Goal: Task Accomplishment & Management: Complete application form

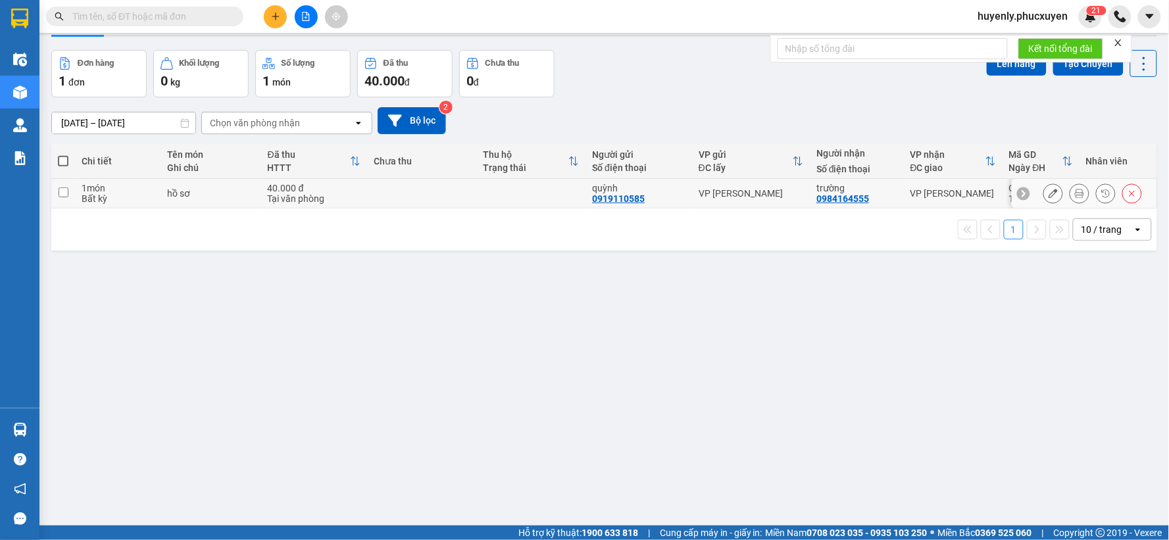
scroll to position [61, 0]
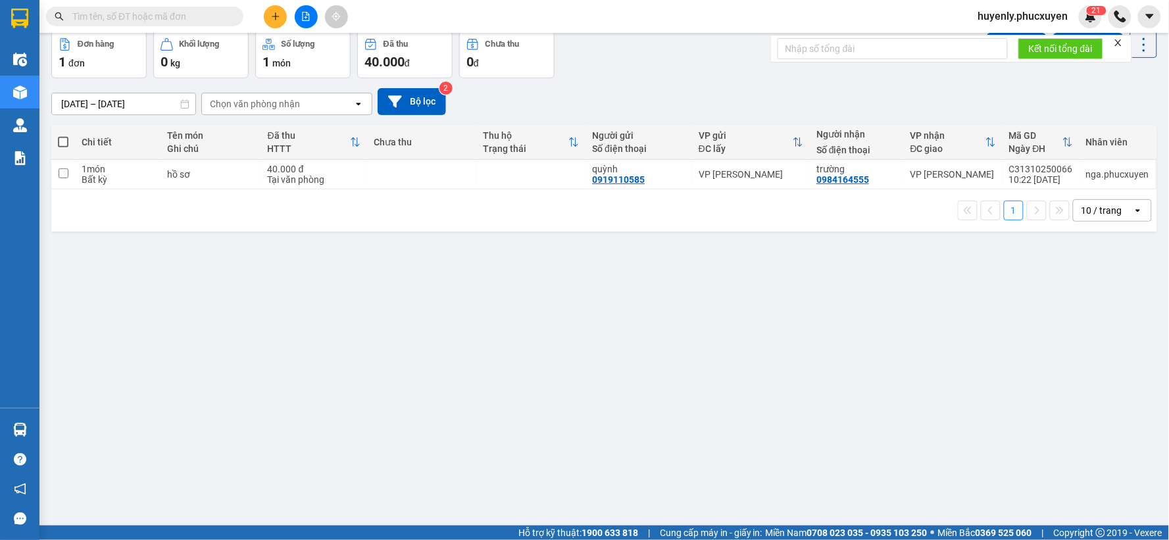
click at [217, 408] on div "ver 1.8.146 Kho gửi Trên xe Kho nhận Kho thanh lý Kho công nợ Hàng đã giao Kho …" at bounding box center [604, 249] width 1116 height 540
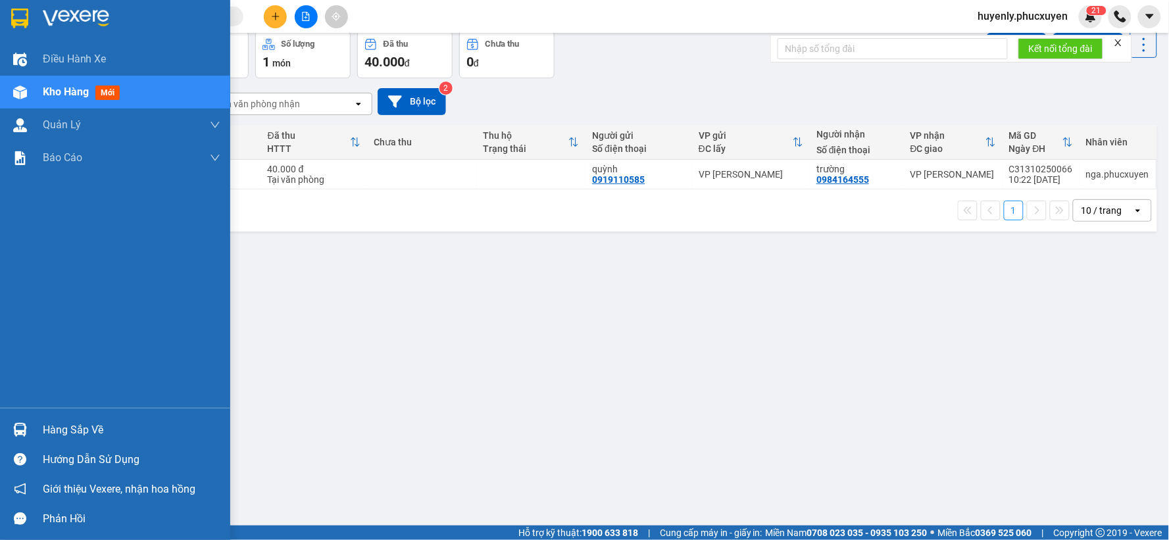
drag, startPoint x: 36, startPoint y: 435, endPoint x: 205, endPoint y: 426, distance: 169.2
click at [37, 433] on div "Hàng sắp về" at bounding box center [115, 430] width 230 height 30
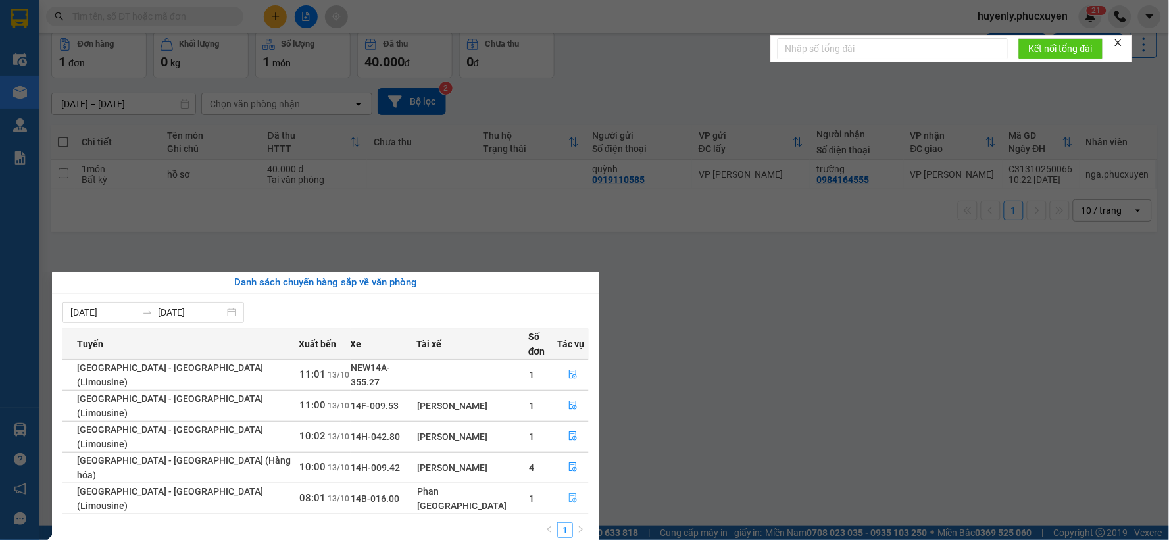
click at [568, 493] on icon "file-done" at bounding box center [572, 497] width 9 height 9
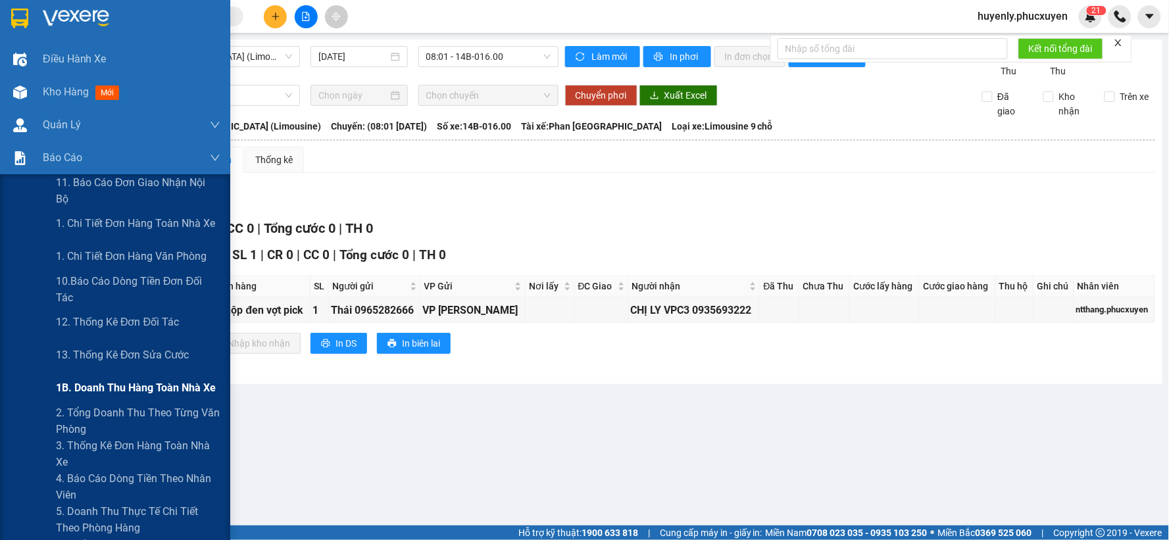
scroll to position [365, 0]
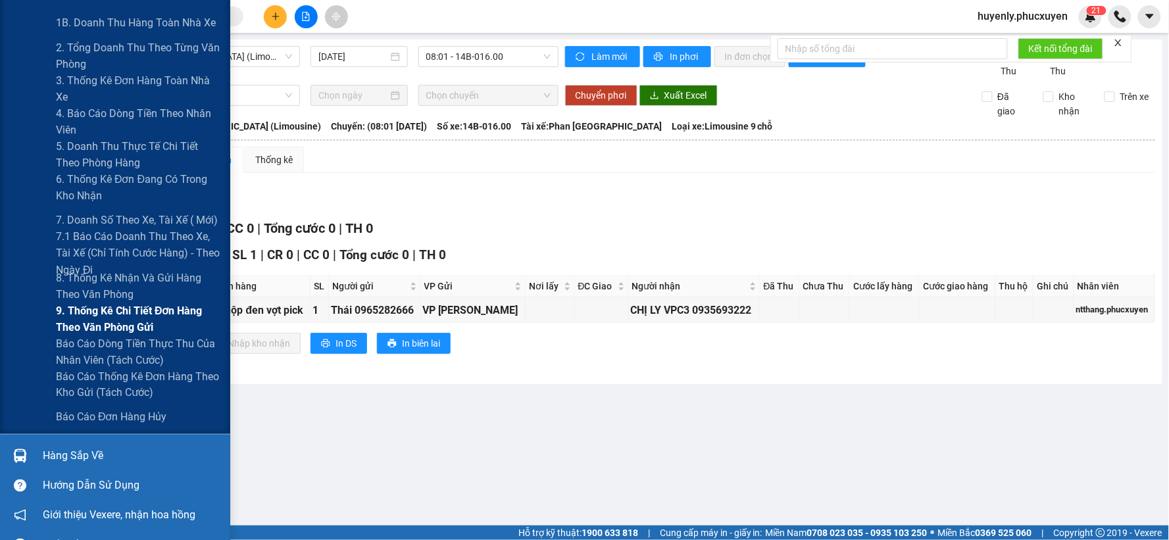
click at [104, 325] on span "9. Thống kê chi tiết đơn hàng theo văn phòng gửi" at bounding box center [138, 319] width 164 height 33
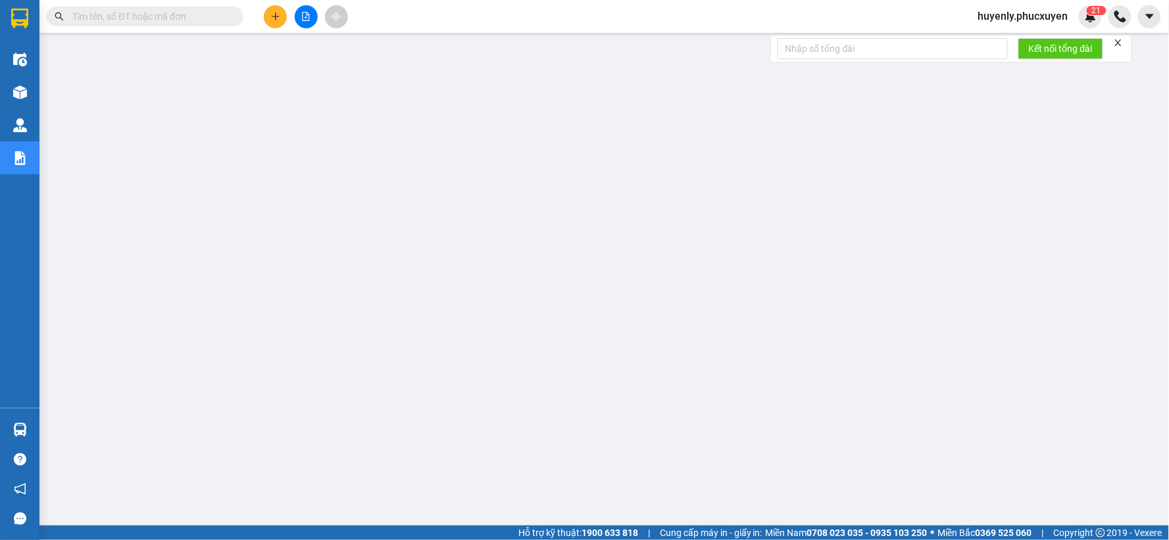
click at [172, 14] on input "text" at bounding box center [149, 16] width 155 height 14
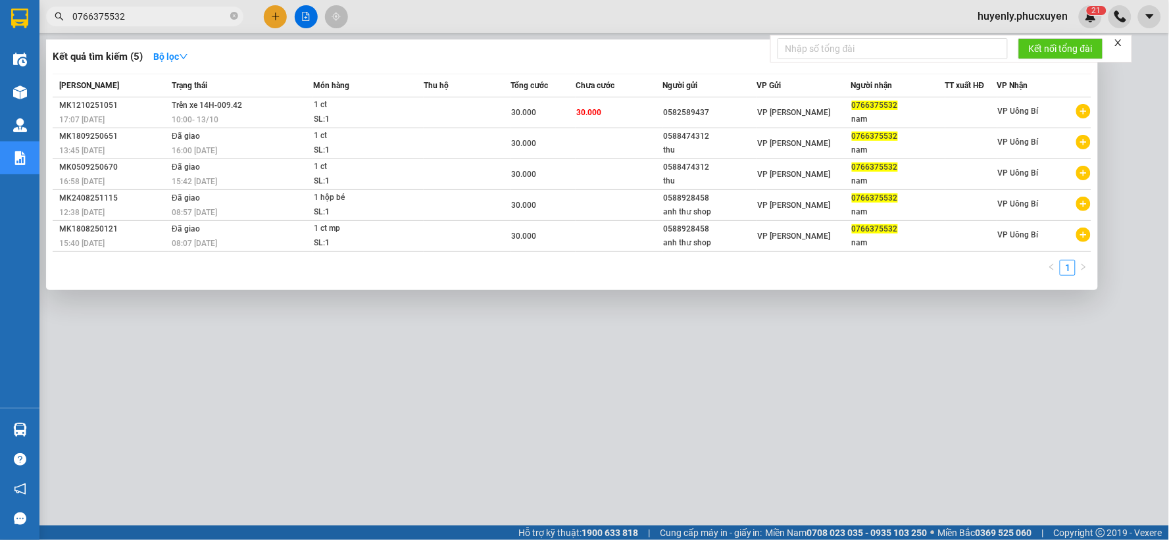
click at [204, 11] on input "0766375532" at bounding box center [149, 16] width 155 height 14
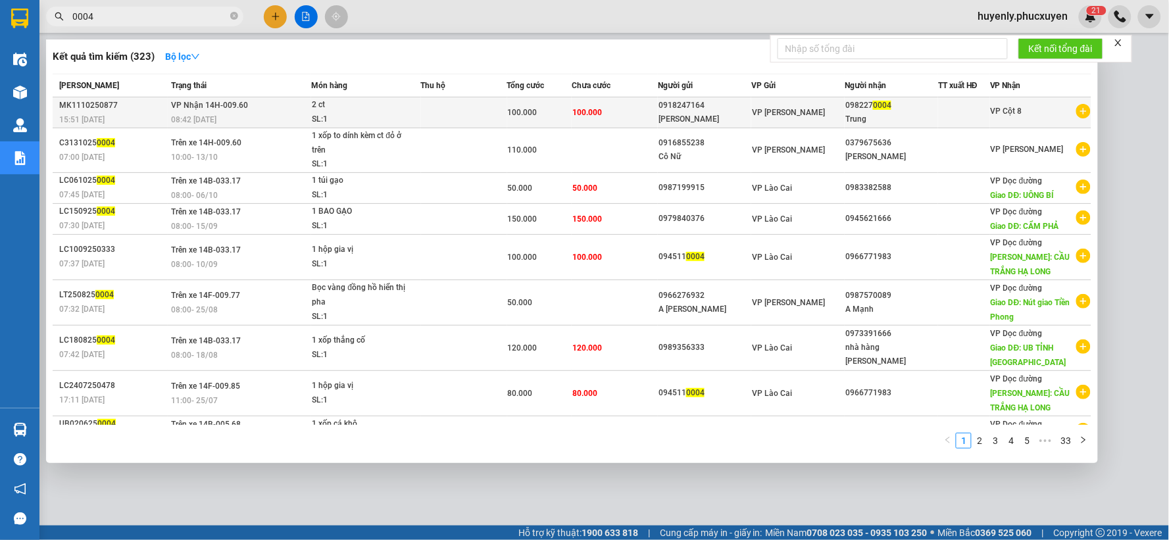
type input "0004"
click at [479, 113] on td at bounding box center [464, 112] width 86 height 31
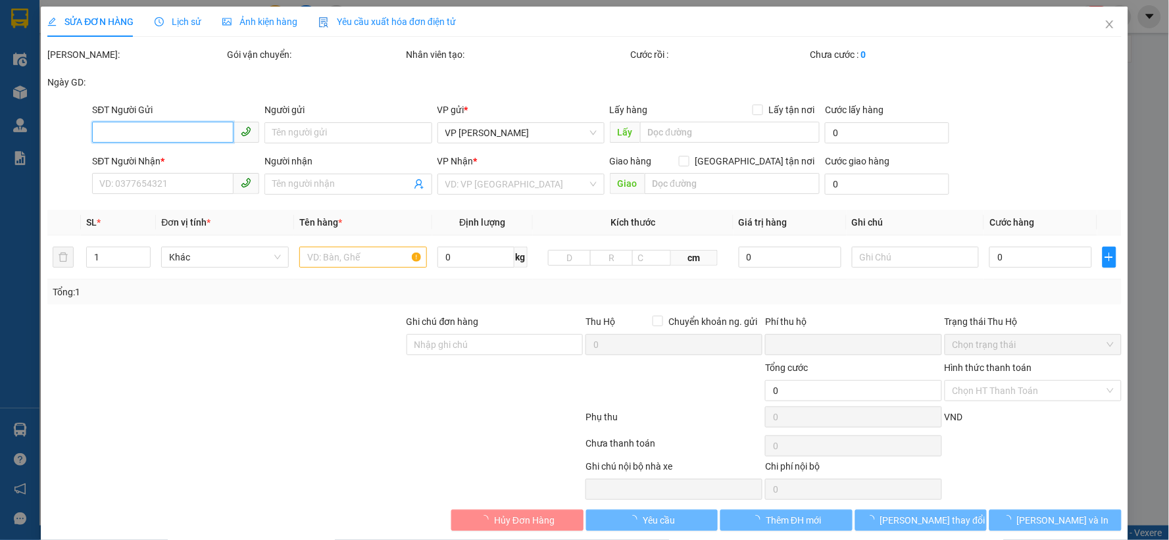
type input "0918247164"
type input "[PERSON_NAME]"
type input "0982270004"
type input "Trung"
type input "0"
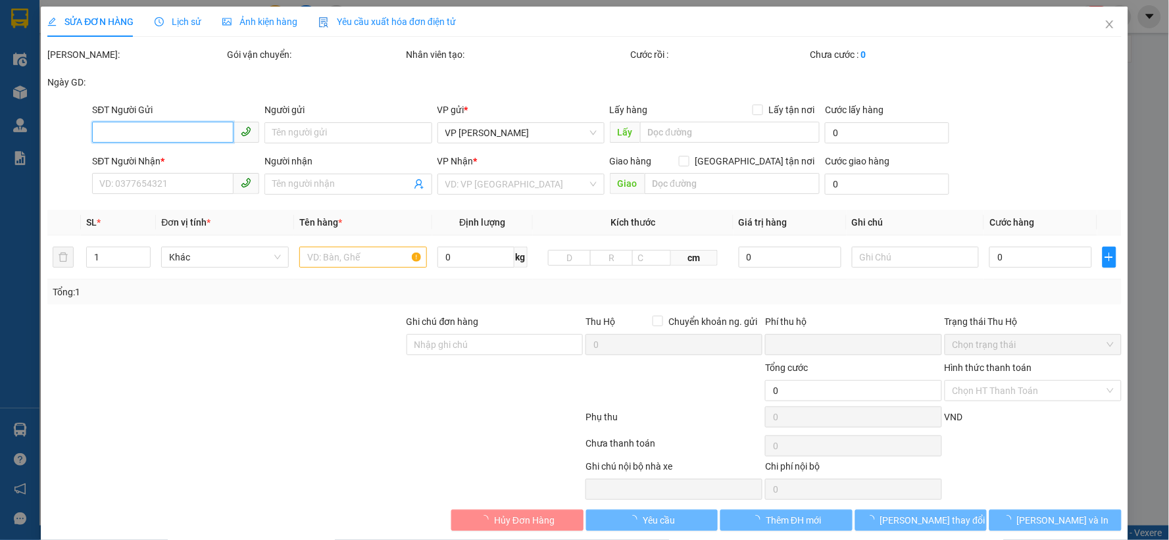
type input "100.000"
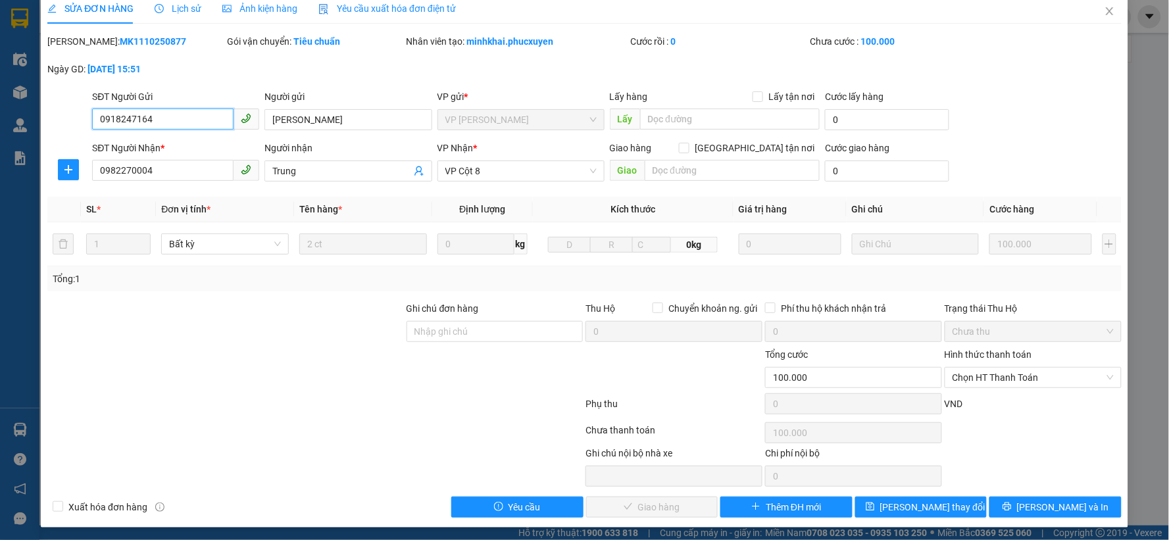
scroll to position [16, 0]
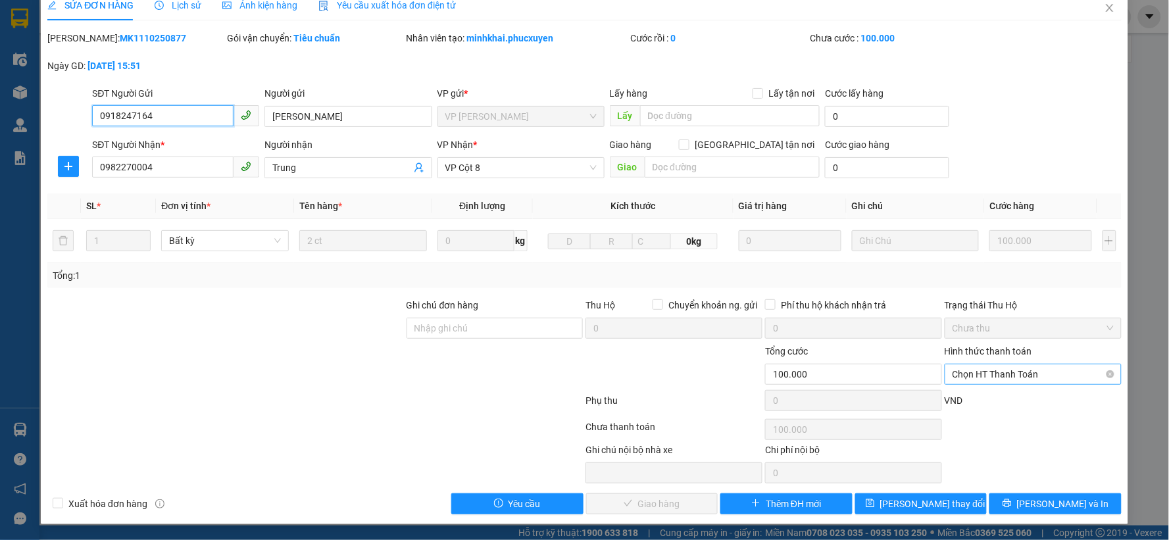
click at [998, 376] on span "Chọn HT Thanh Toán" at bounding box center [1032, 374] width 161 height 20
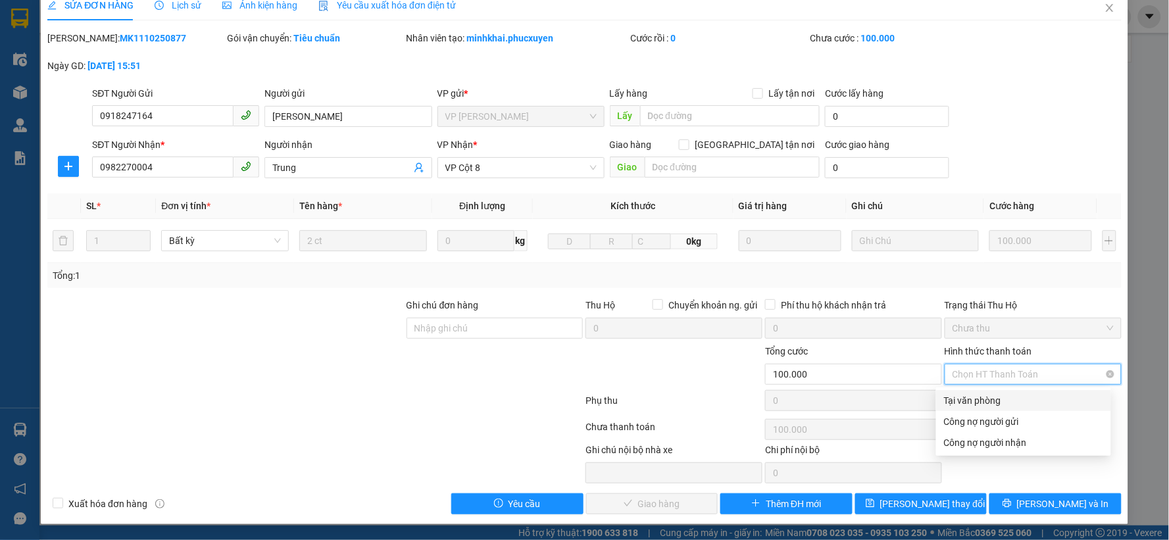
click at [989, 403] on div "Tại văn phòng" at bounding box center [1023, 400] width 159 height 14
type input "0"
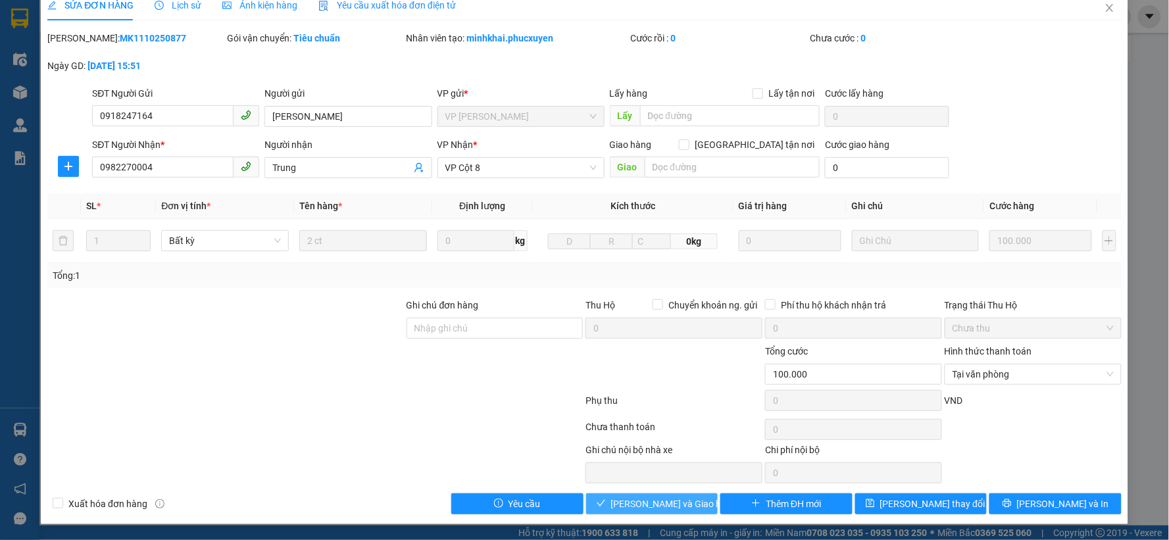
click at [630, 497] on span "[PERSON_NAME] và Giao hàng" at bounding box center [674, 504] width 126 height 14
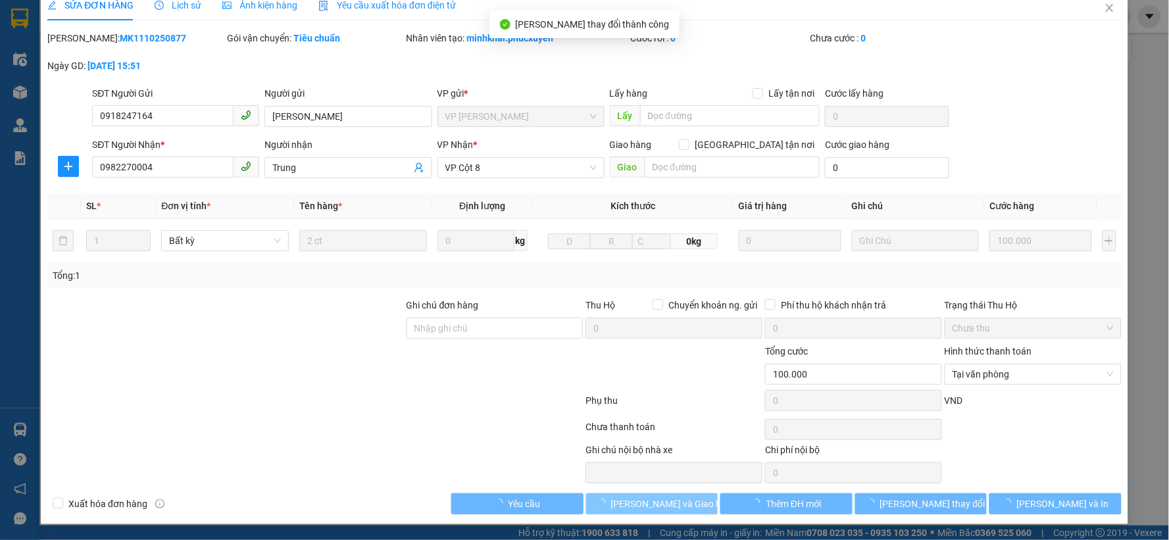
scroll to position [0, 0]
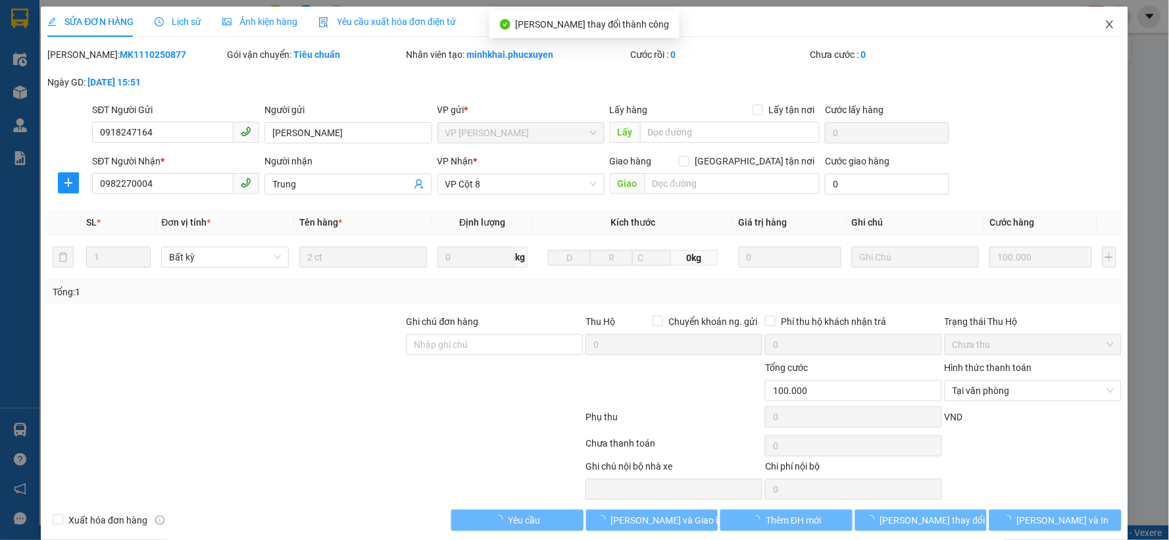
click at [1110, 24] on span "Close" at bounding box center [1109, 25] width 37 height 37
